Goal: Task Accomplishment & Management: Manage account settings

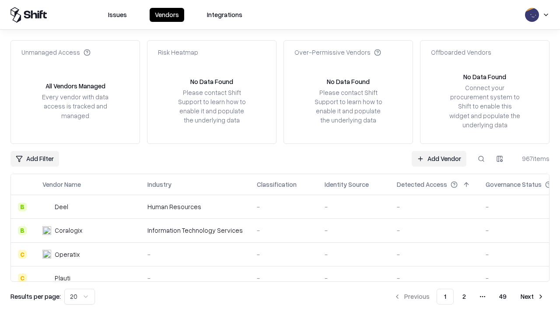
click at [439, 158] on link "Add Vendor" at bounding box center [439, 159] width 55 height 16
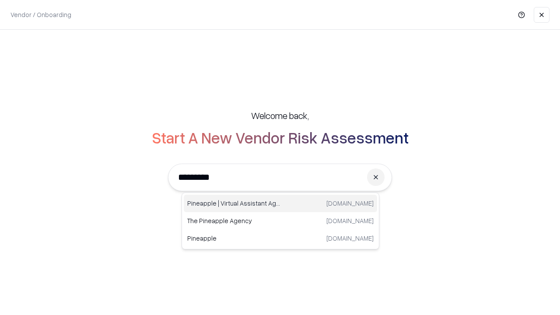
click at [280, 203] on div "Pineapple | Virtual Assistant Agency [DOMAIN_NAME]" at bounding box center [280, 203] width 193 height 17
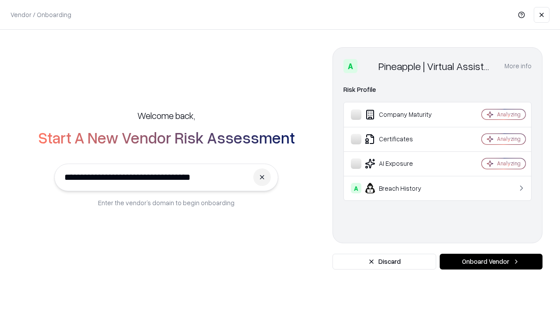
type input "**********"
click at [491, 262] on button "Onboard Vendor" at bounding box center [491, 262] width 103 height 16
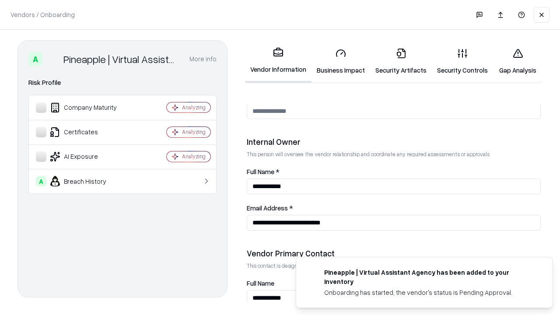
scroll to position [453, 0]
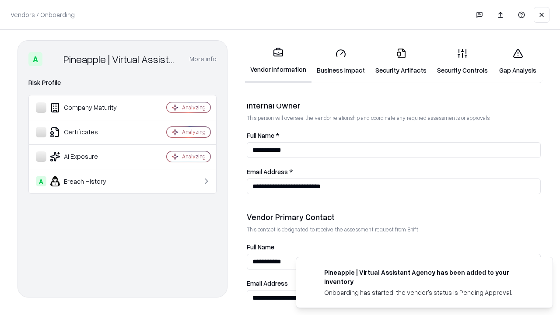
click at [401, 61] on link "Security Artifacts" at bounding box center [401, 61] width 62 height 41
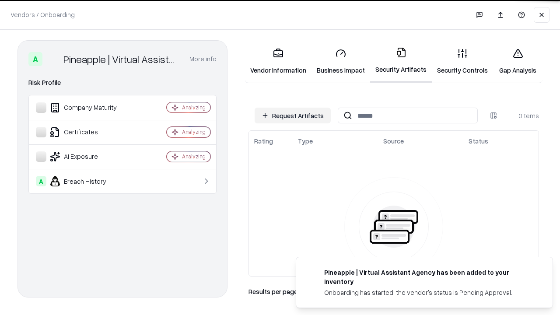
click at [293, 115] on button "Request Artifacts" at bounding box center [293, 116] width 76 height 16
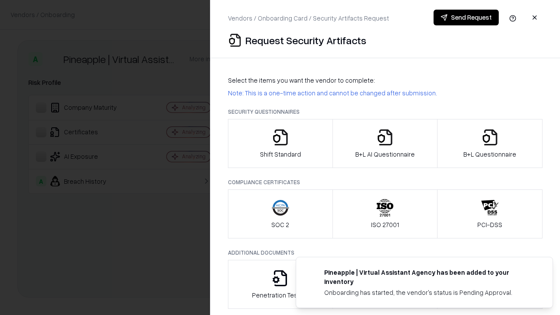
click at [490, 143] on icon "button" at bounding box center [489, 137] width 17 height 17
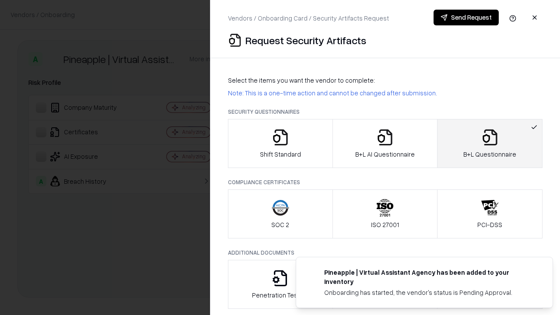
click at [385, 143] on icon "button" at bounding box center [384, 137] width 17 height 17
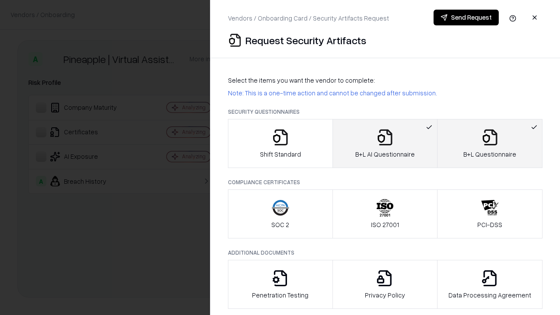
click at [466, 17] on button "Send Request" at bounding box center [466, 18] width 65 height 16
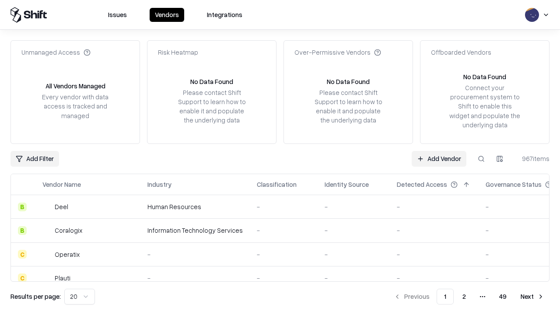
click at [481, 158] on button at bounding box center [481, 159] width 16 height 16
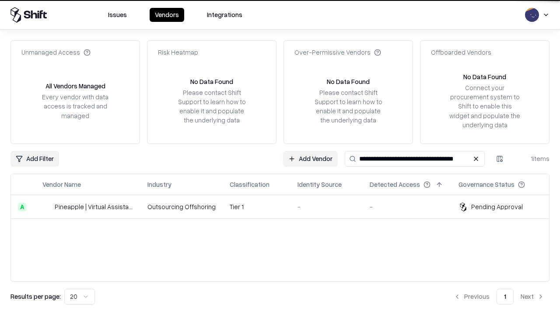
type input "**********"
click at [285, 206] on td "Tier 1" at bounding box center [257, 207] width 68 height 24
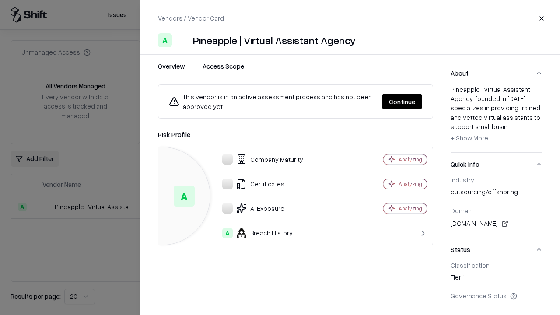
click at [402, 101] on button "Continue" at bounding box center [402, 102] width 40 height 16
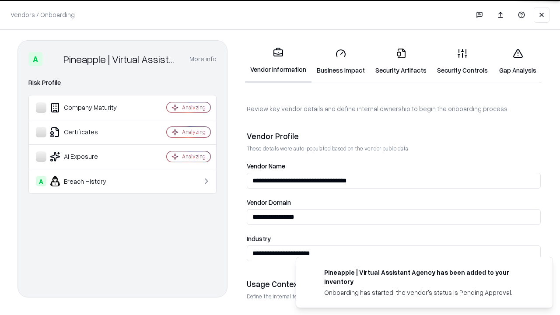
click at [401, 61] on link "Security Artifacts" at bounding box center [401, 61] width 62 height 41
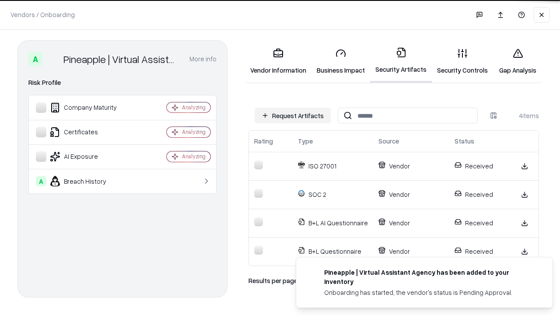
click at [518, 61] on link "Gap Analysis" at bounding box center [517, 61] width 49 height 41
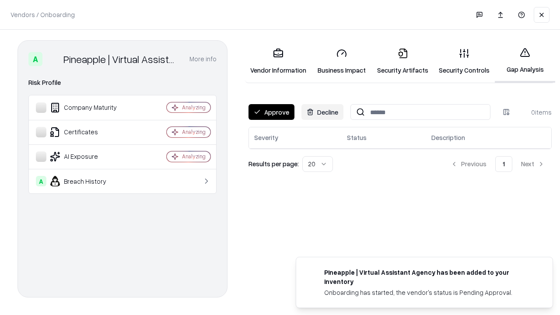
click at [271, 112] on button "Approve" at bounding box center [271, 112] width 46 height 16
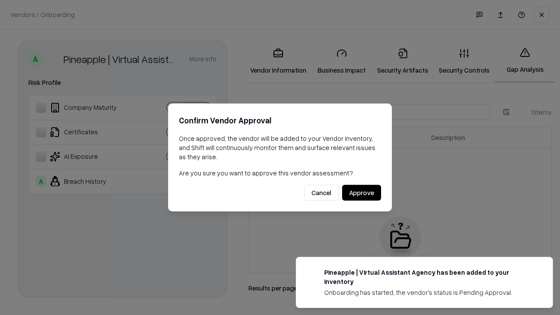
click at [361, 192] on button "Approve" at bounding box center [361, 193] width 39 height 16
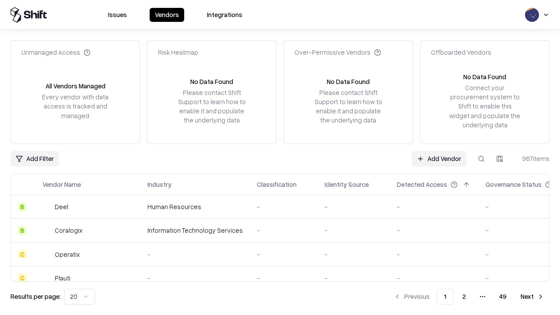
type input "**********"
click at [439, 158] on link "Add Vendor" at bounding box center [439, 159] width 55 height 16
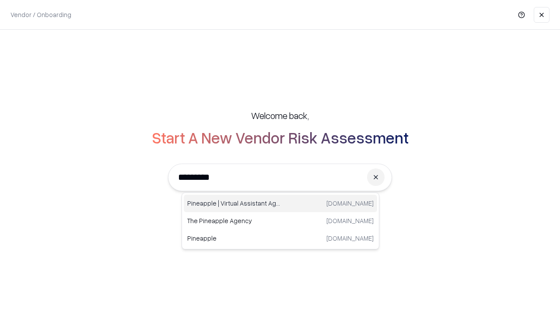
click at [280, 203] on div "Pineapple | Virtual Assistant Agency [DOMAIN_NAME]" at bounding box center [280, 203] width 193 height 17
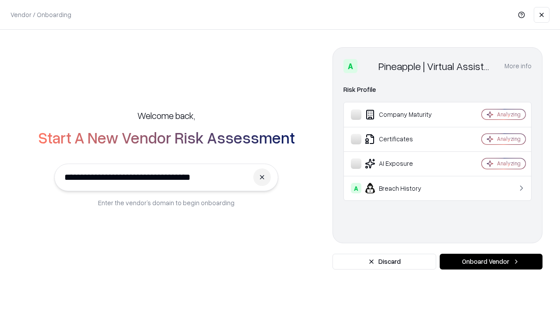
type input "**********"
click at [491, 262] on button "Onboard Vendor" at bounding box center [491, 262] width 103 height 16
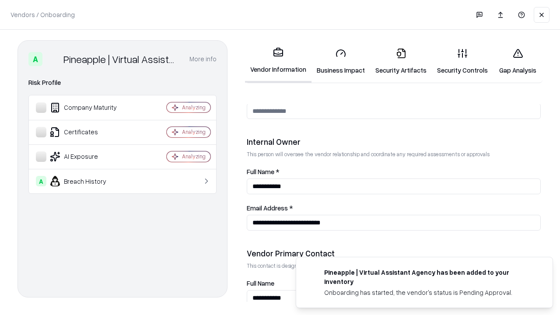
scroll to position [453, 0]
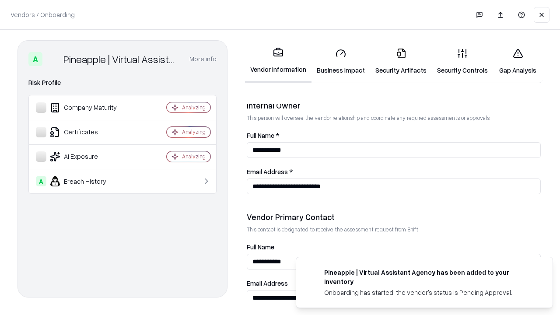
click at [518, 61] on link "Gap Analysis" at bounding box center [517, 61] width 49 height 41
